Goal: Task Accomplishment & Management: Manage account settings

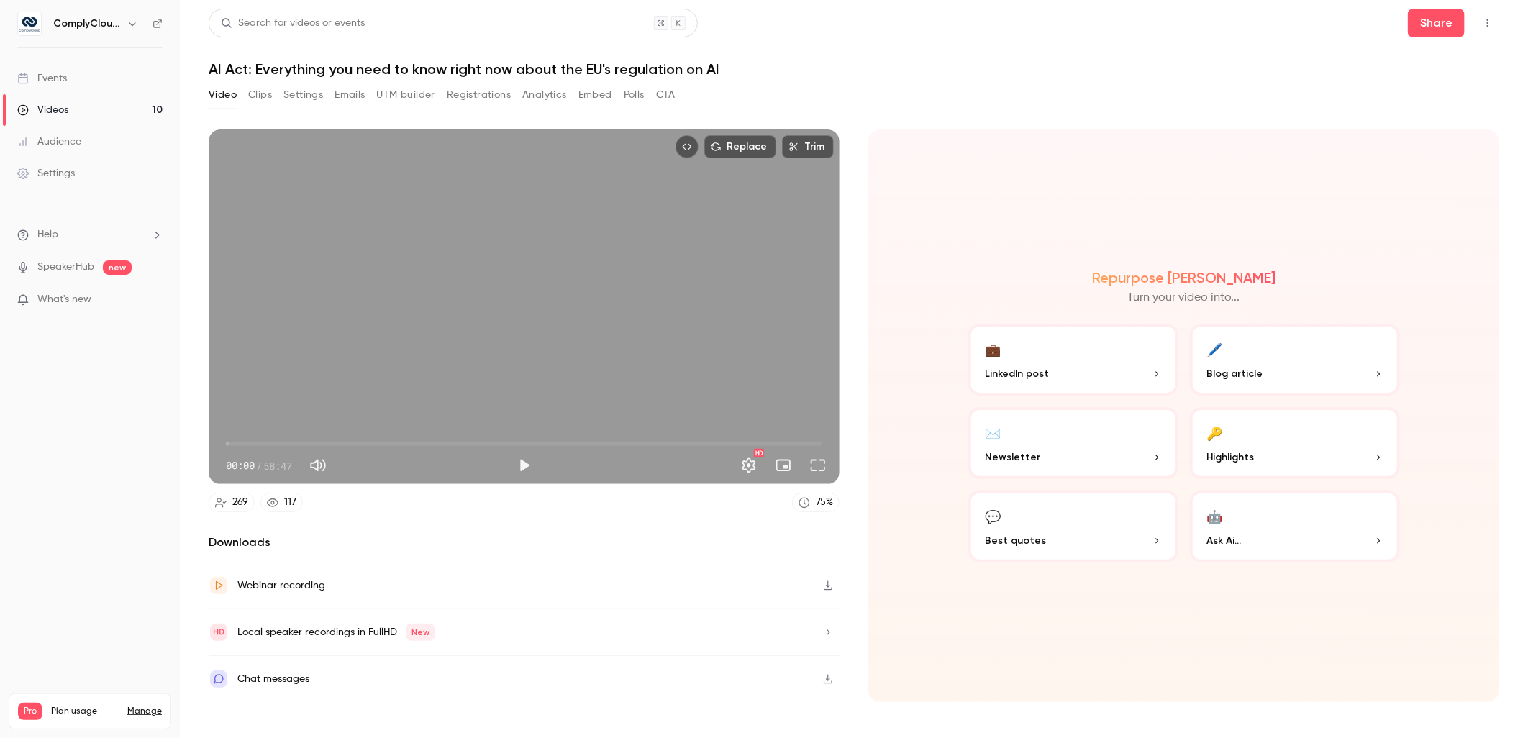
click at [103, 83] on link "Events" at bounding box center [90, 79] width 180 height 32
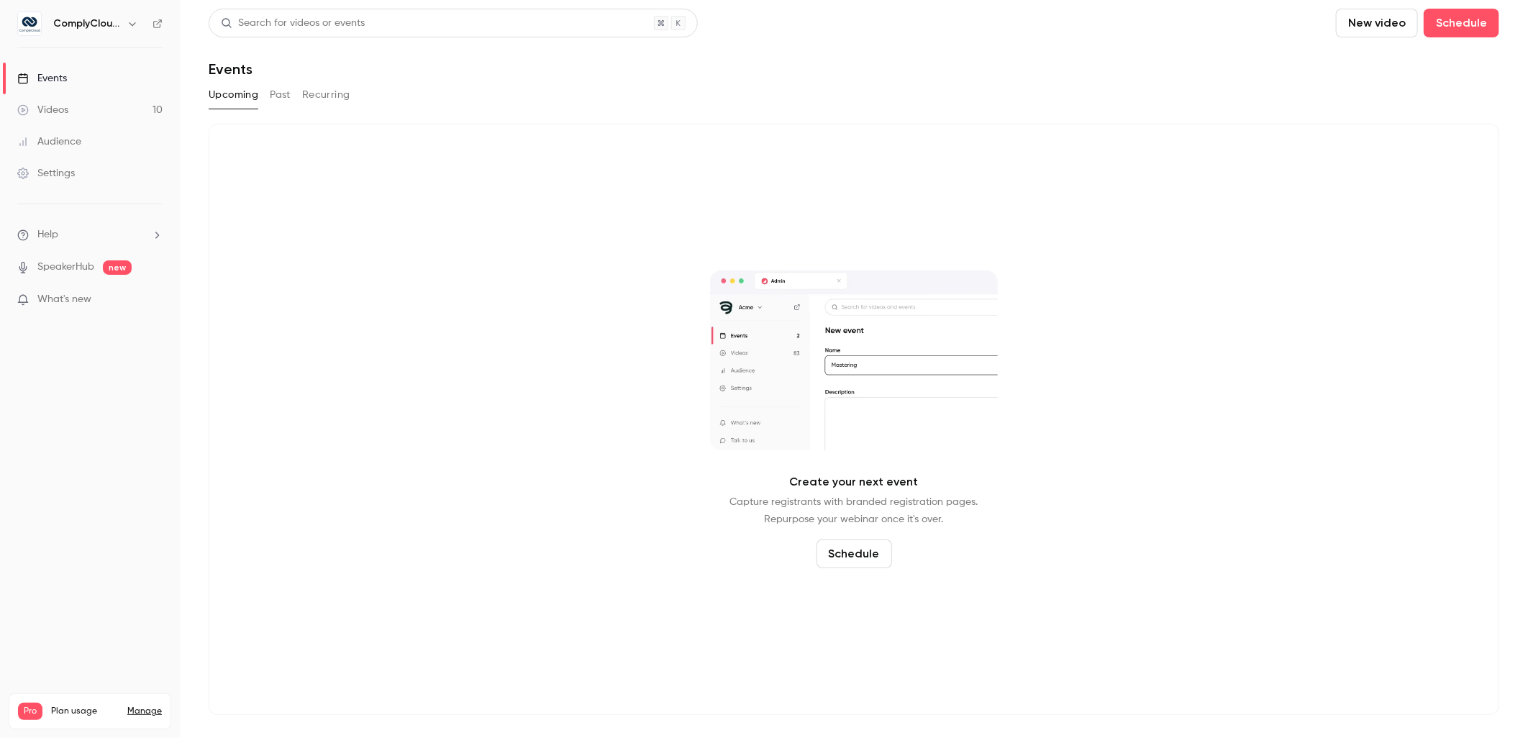
click at [114, 22] on h6 "ComplyCloud ENG" at bounding box center [87, 24] width 68 height 14
click at [117, 26] on h6 "ComplyCloud ENG" at bounding box center [87, 24] width 68 height 14
click at [127, 25] on icon "button" at bounding box center [133, 24] width 12 height 12
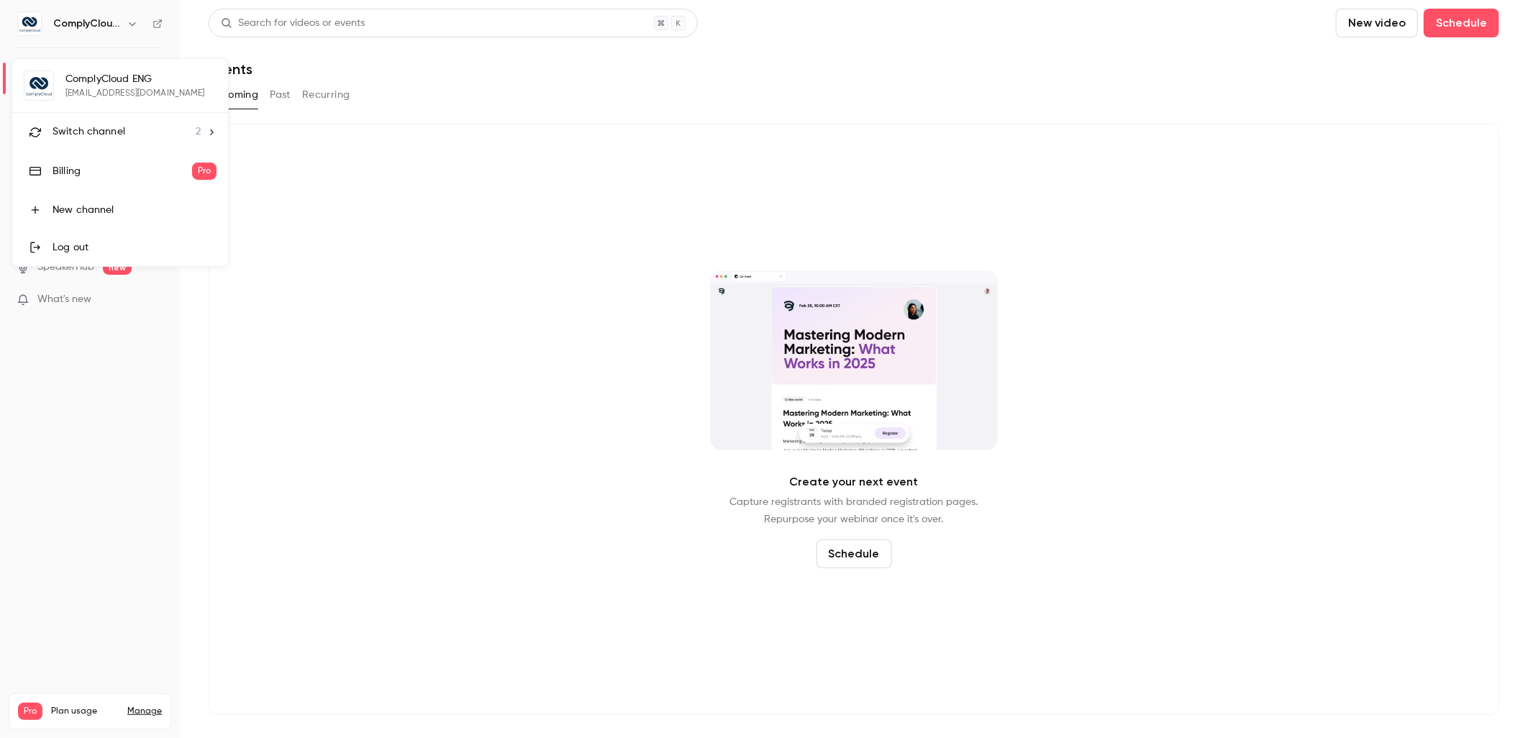
click at [127, 130] on div "Switch channel 2" at bounding box center [127, 131] width 148 height 15
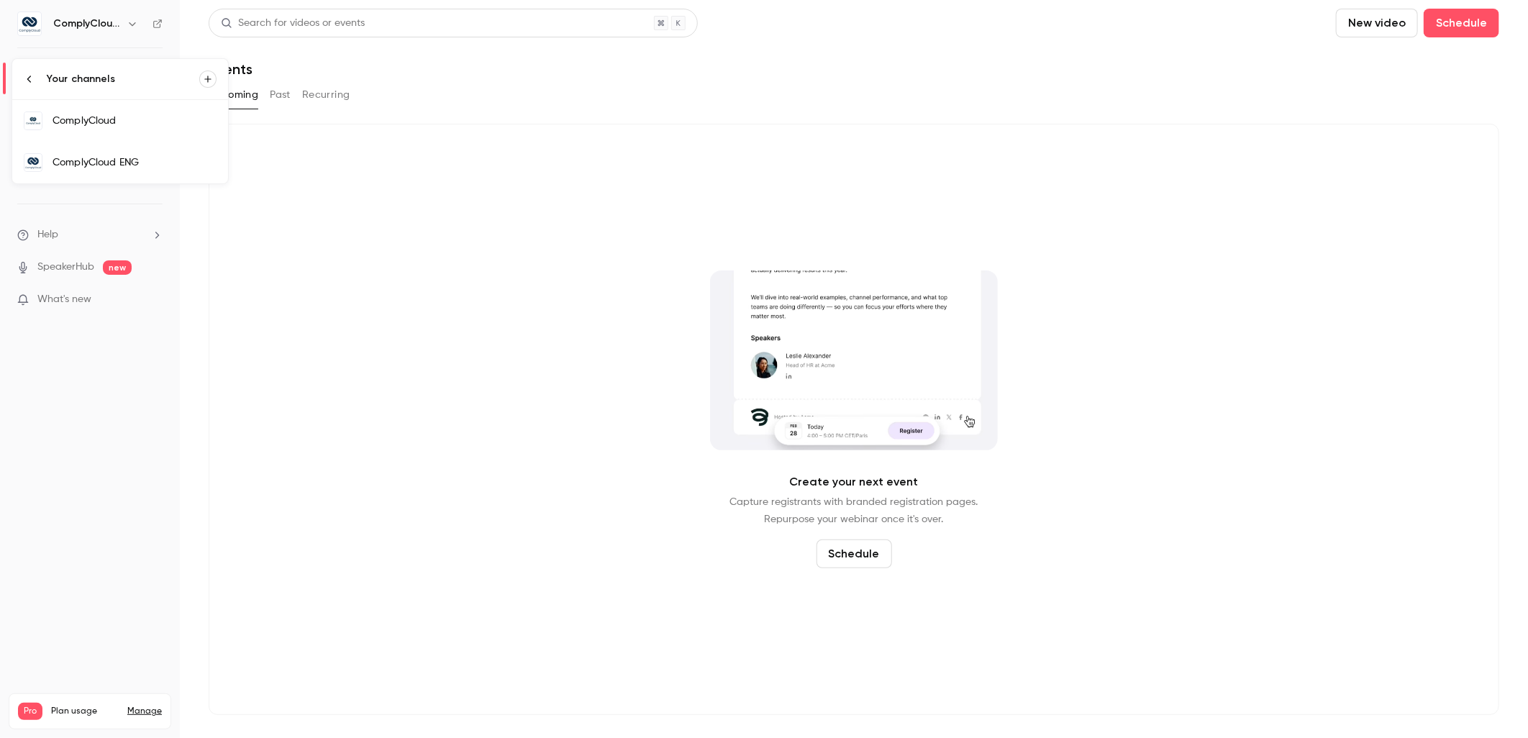
click at [127, 127] on div "ComplyCloud" at bounding box center [135, 121] width 164 height 14
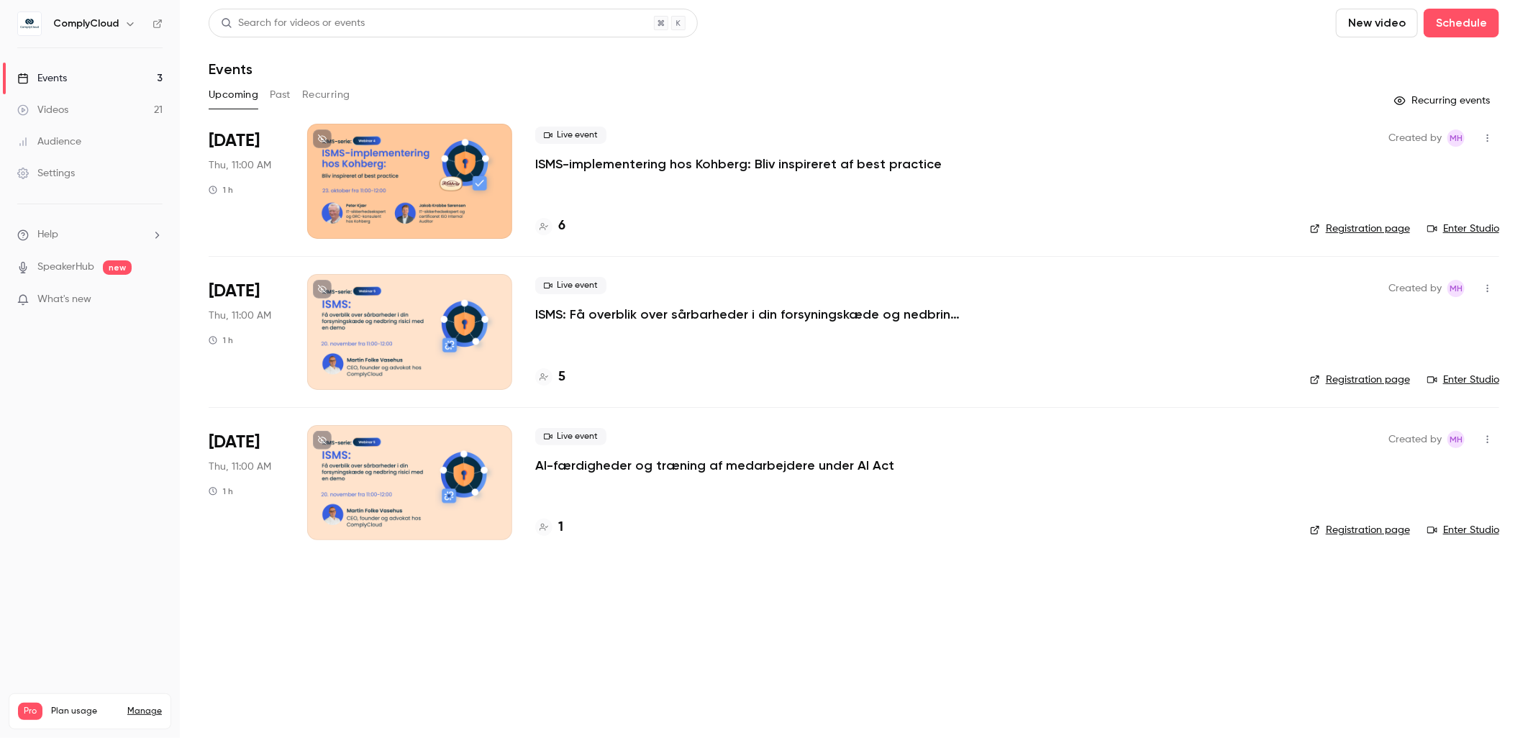
click at [483, 486] on div at bounding box center [409, 482] width 205 height 115
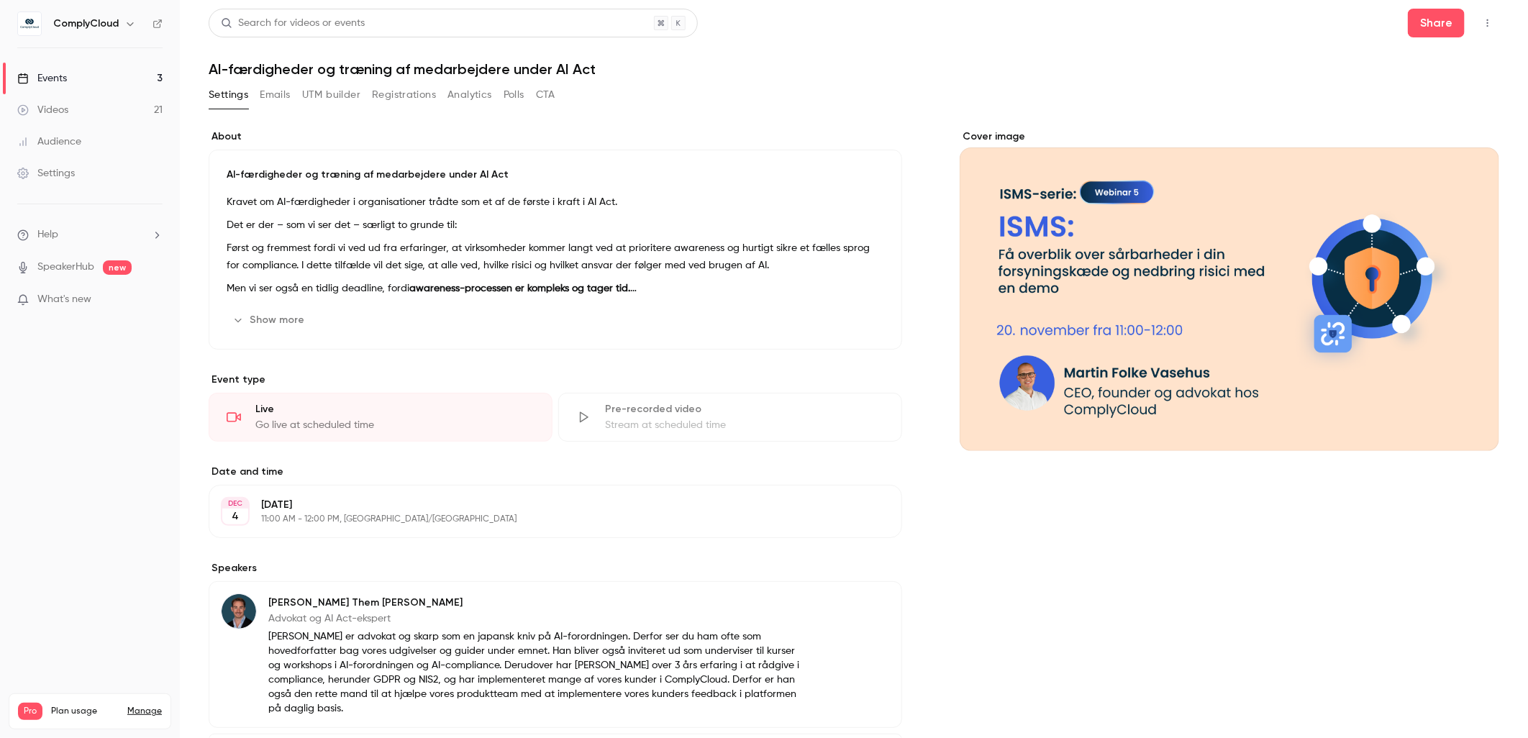
click at [1468, 420] on icon "Cover image" at bounding box center [1472, 424] width 9 height 9
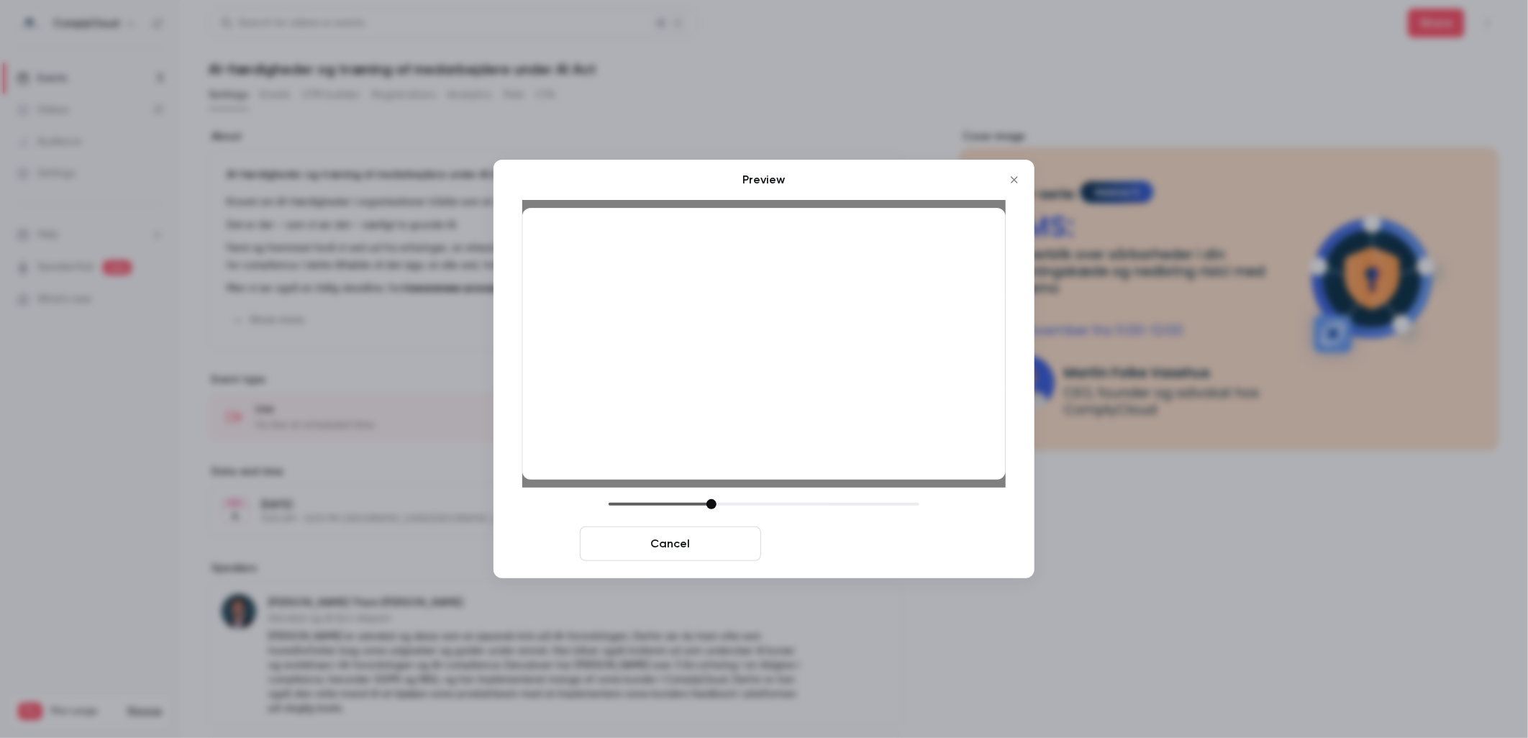
click at [899, 534] on button "Save cover" at bounding box center [857, 544] width 181 height 35
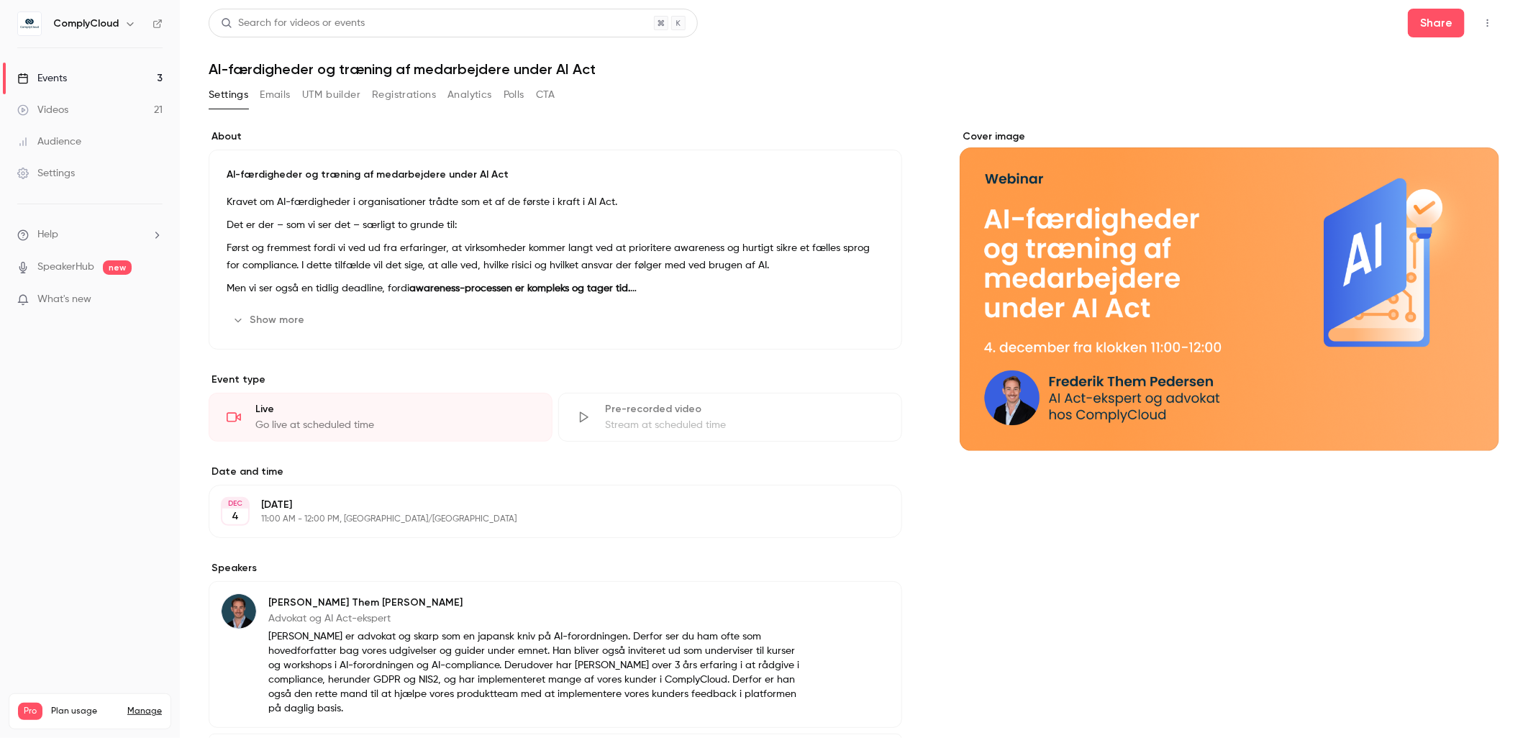
click at [1427, 516] on div "Cover image" at bounding box center [1230, 483] width 540 height 709
click at [105, 68] on link "Events 3" at bounding box center [90, 79] width 180 height 32
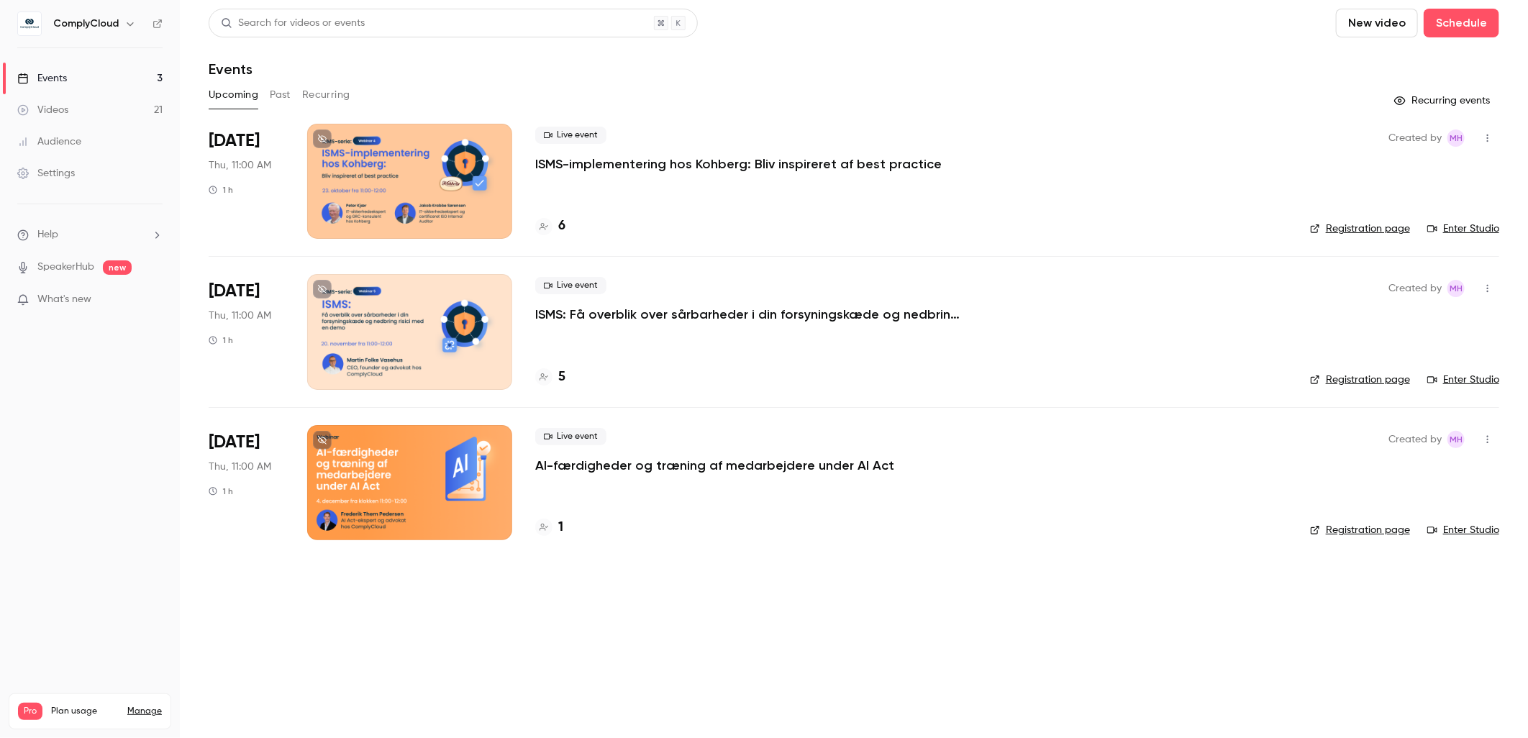
click at [788, 499] on div "Live event AI-færdigheder og træning af medarbejdere under AI Act 1" at bounding box center [911, 482] width 752 height 115
click at [669, 455] on div "Live event AI-færdigheder og træning af medarbejdere under AI Act" at bounding box center [911, 451] width 752 height 46
click at [673, 471] on p "AI-færdigheder og træning af medarbejdere under AI Act" at bounding box center [714, 465] width 359 height 17
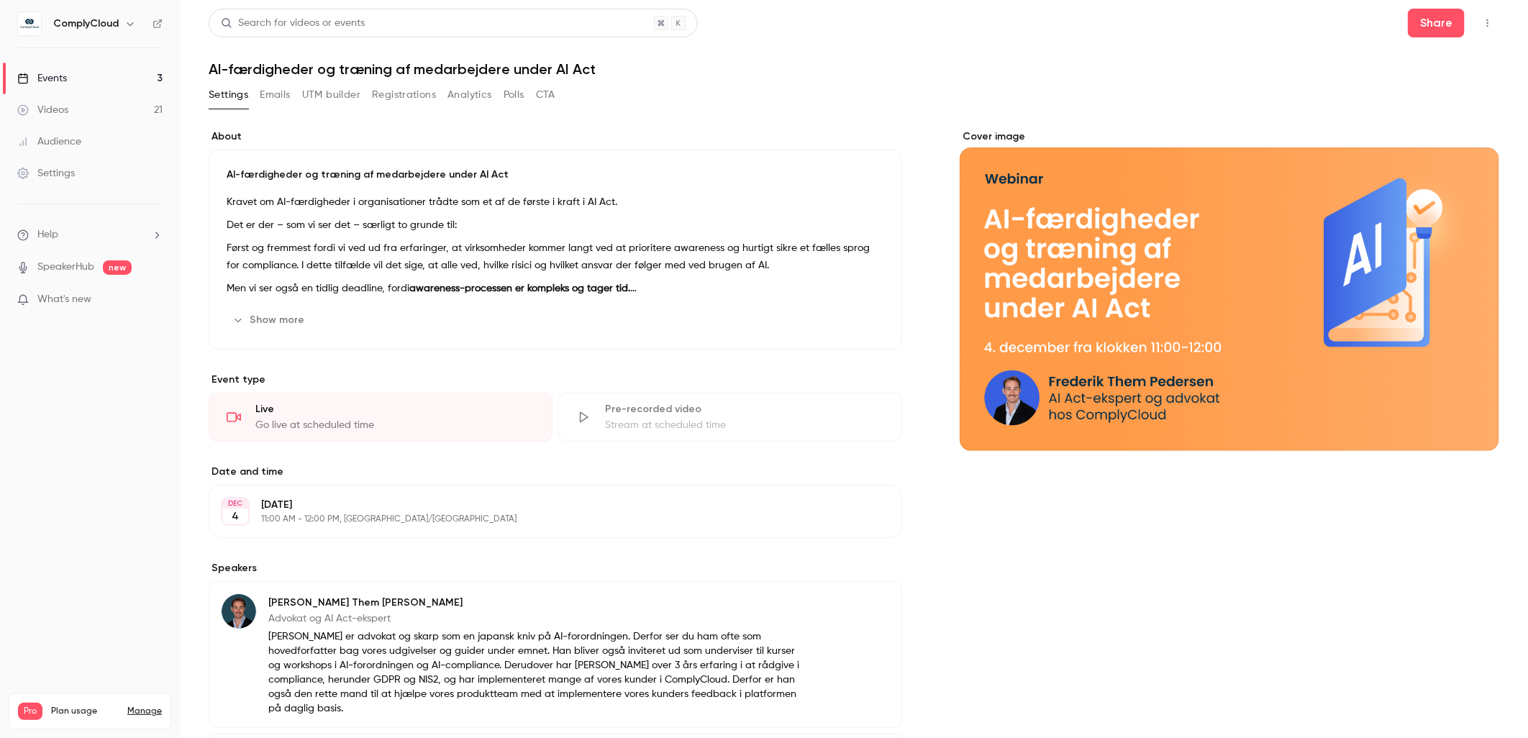
click at [392, 97] on button "Registrations" at bounding box center [404, 94] width 64 height 23
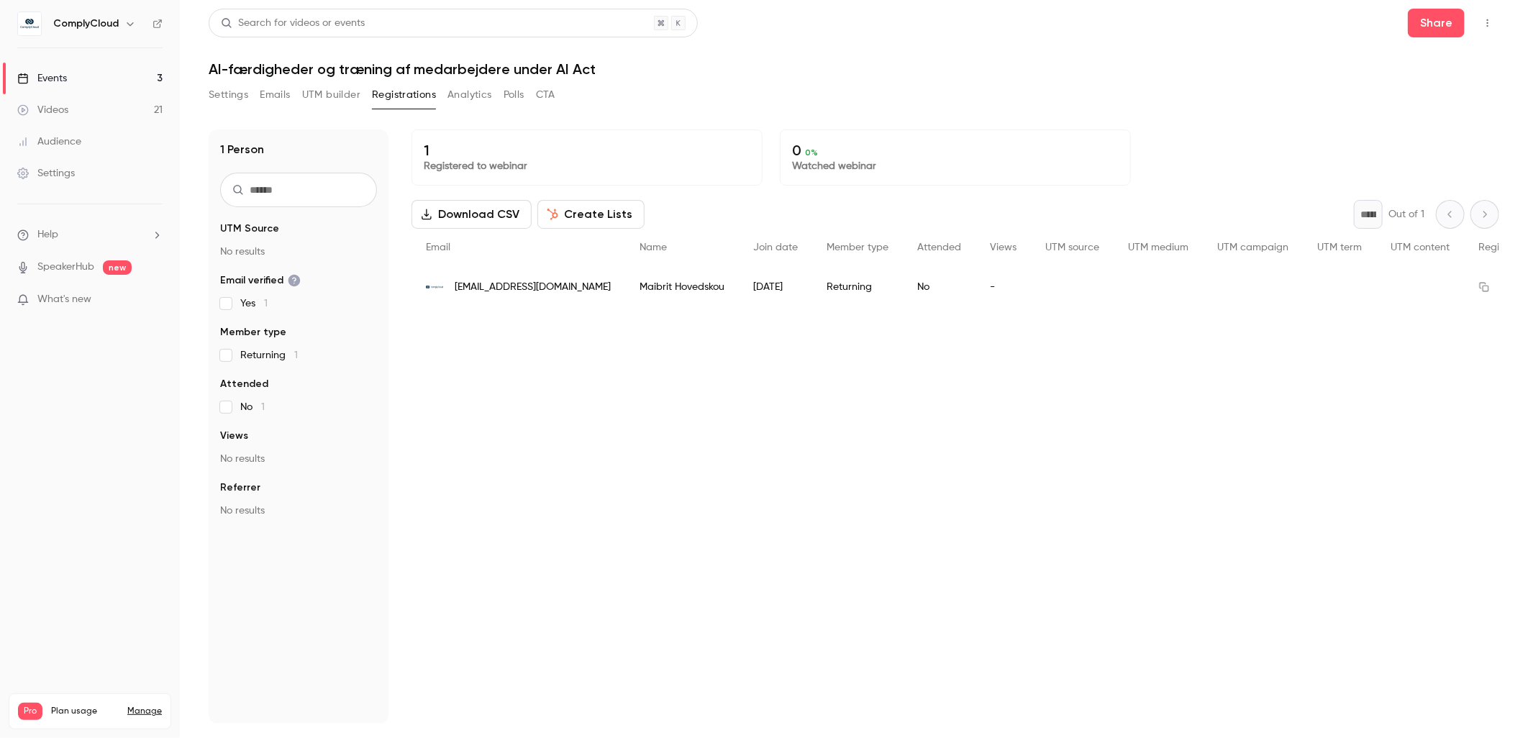
click at [533, 276] on div "[EMAIL_ADDRESS][DOMAIN_NAME]" at bounding box center [519, 287] width 214 height 40
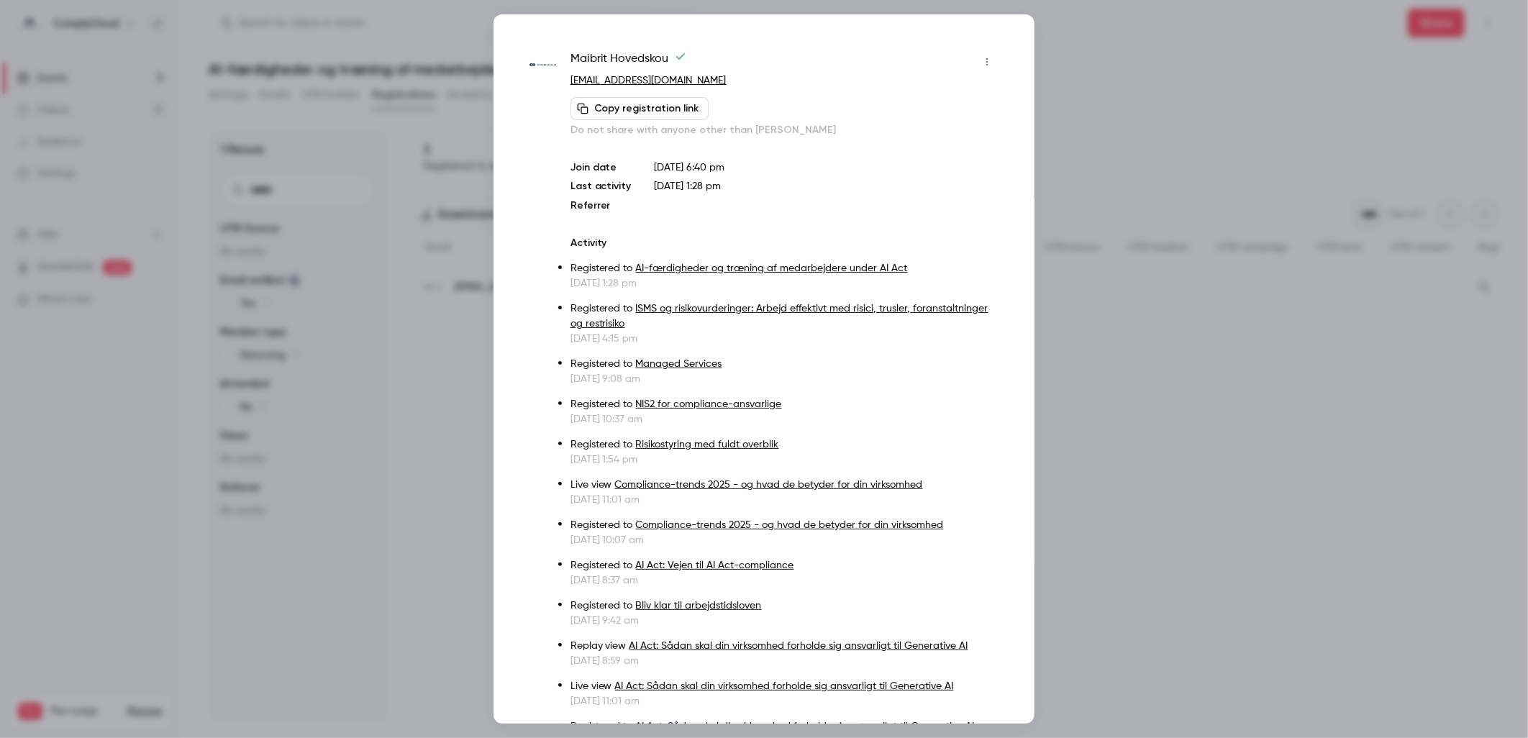
click at [1133, 599] on div at bounding box center [764, 369] width 1528 height 738
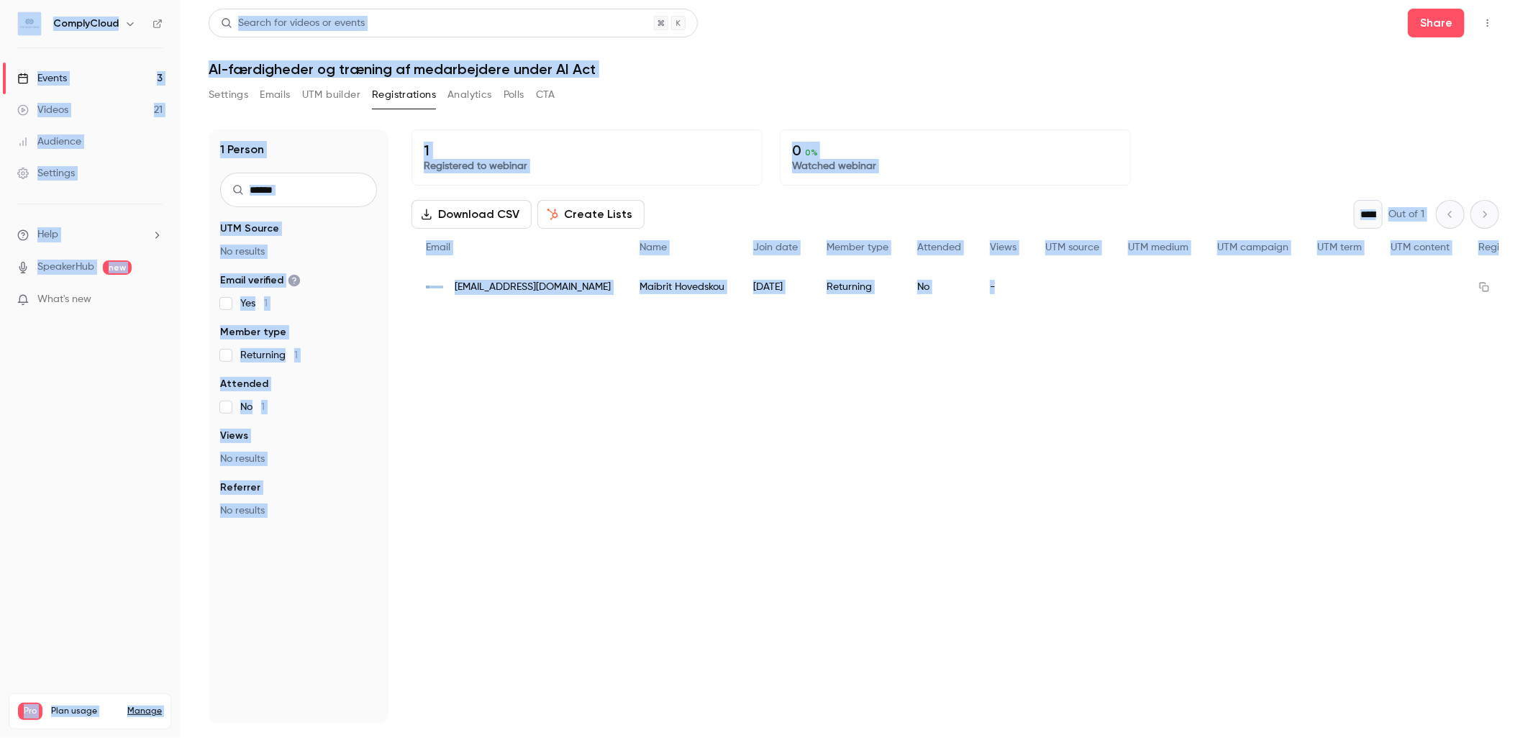
drag, startPoint x: 1448, startPoint y: 330, endPoint x: 1518, endPoint y: 308, distance: 73.0
click at [1519, 308] on main "Search for videos or events Share AI-færdigheder og træning af medarbejdere und…" at bounding box center [854, 369] width 1348 height 738
